Goal: Information Seeking & Learning: Learn about a topic

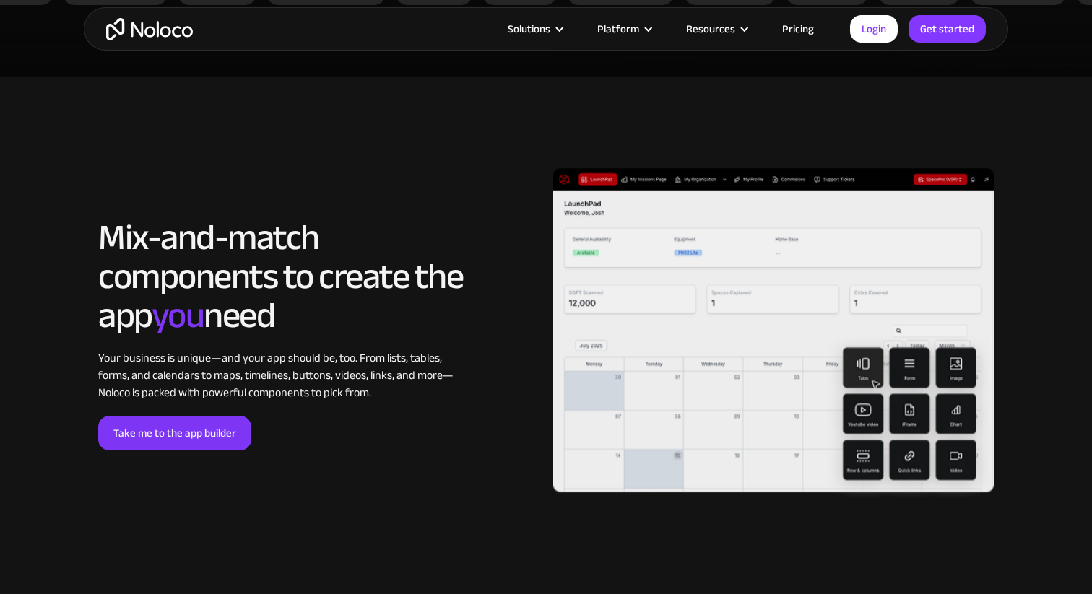
scroll to position [2957, 0]
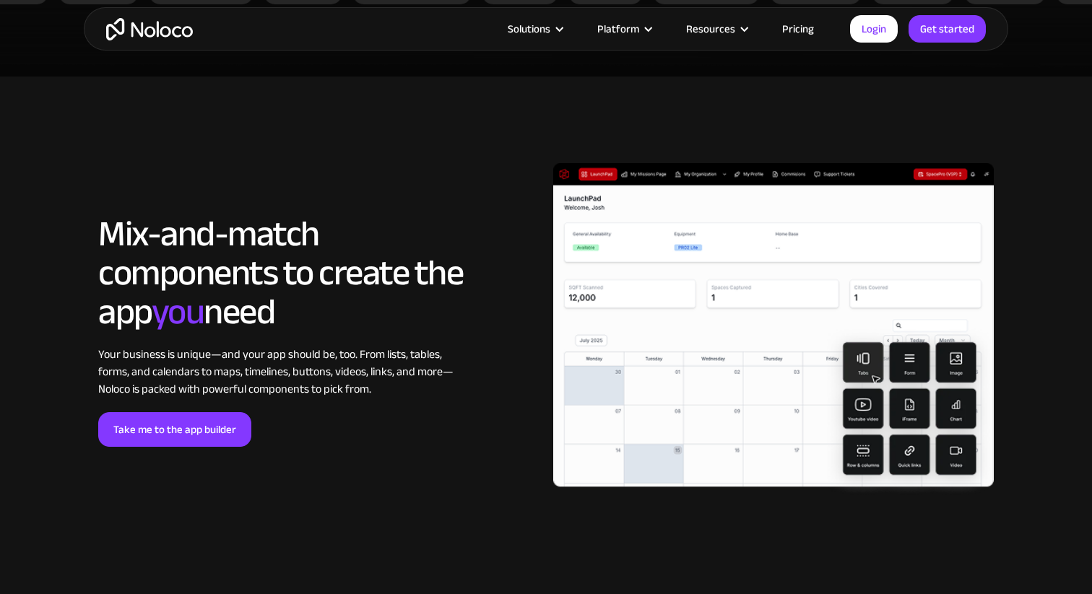
click at [804, 29] on link "Pricing" at bounding box center [798, 28] width 68 height 19
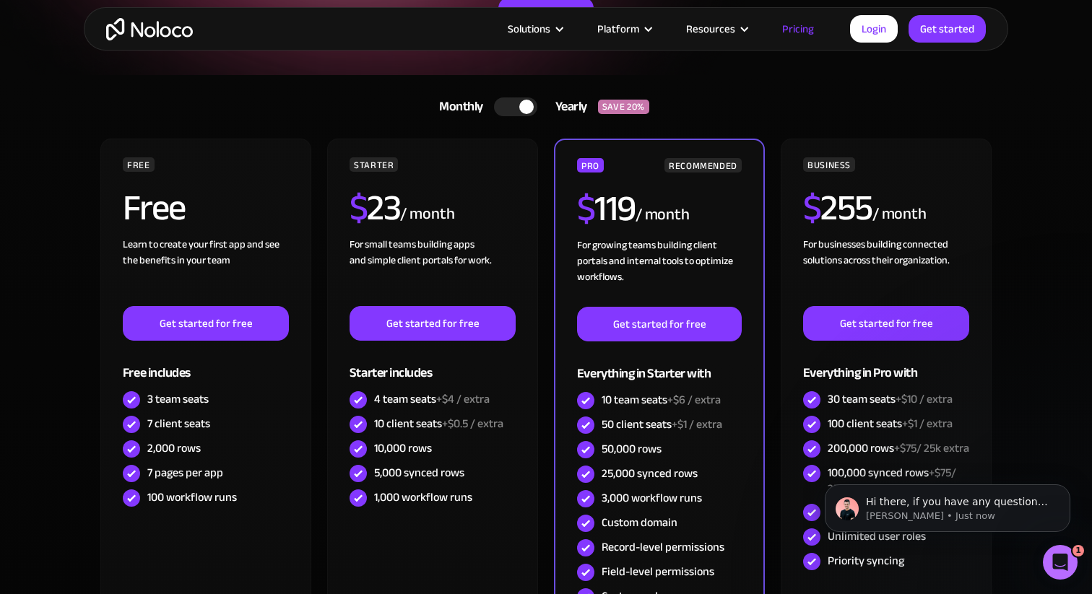
click at [503, 108] on div at bounding box center [515, 106] width 43 height 19
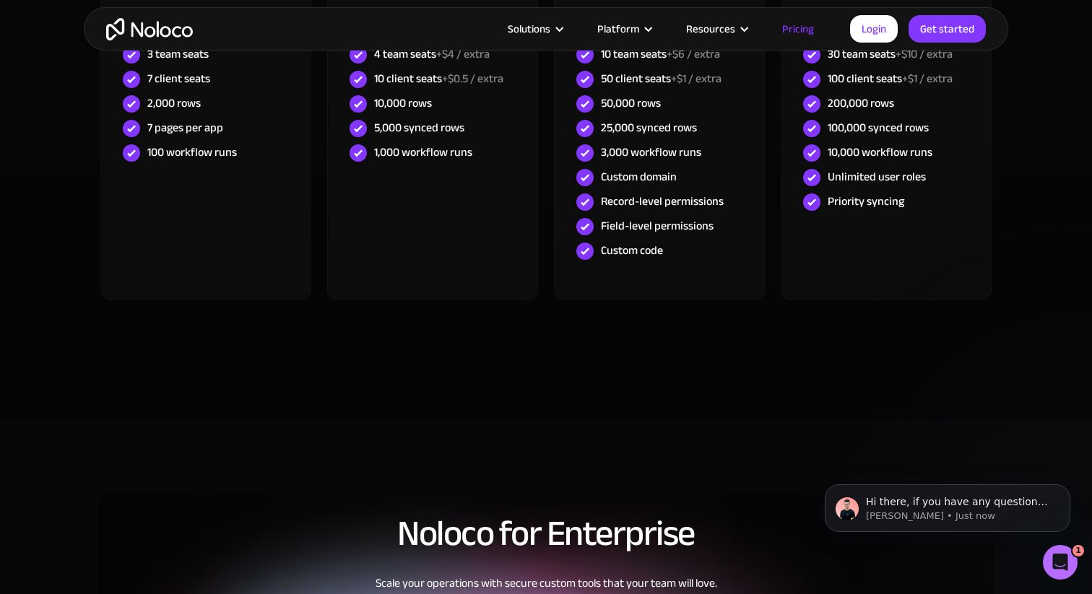
scroll to position [605, 0]
